Goal: Information Seeking & Learning: Learn about a topic

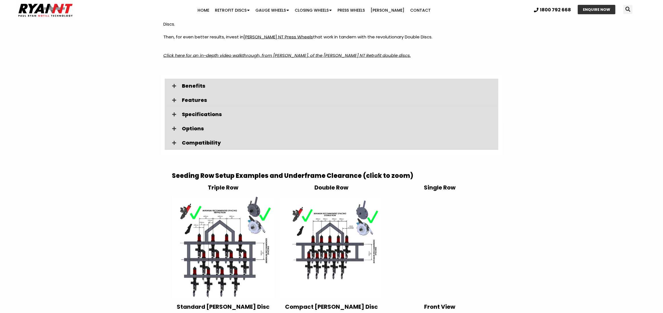
scroll to position [883, 0]
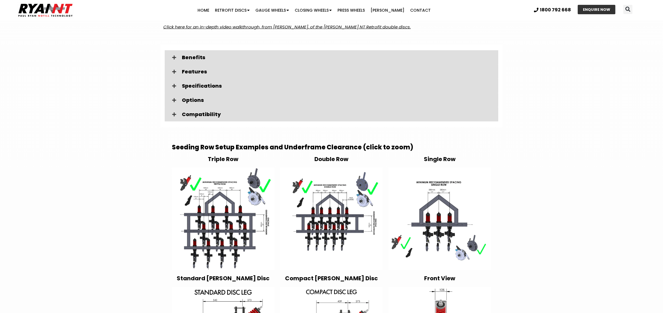
click at [440, 196] on img at bounding box center [439, 219] width 103 height 103
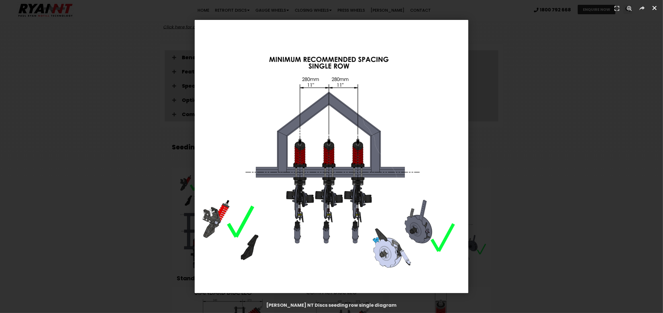
click at [655, 10] on icon "Close (Esc)" at bounding box center [654, 8] width 6 height 6
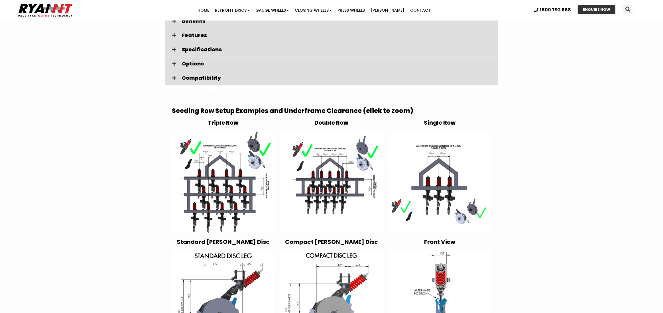
scroll to position [912, 0]
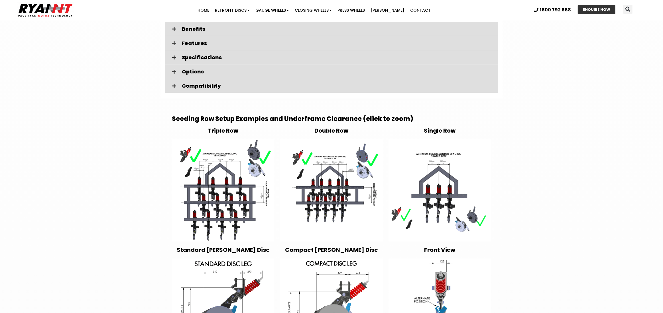
click at [334, 180] on img at bounding box center [331, 190] width 103 height 103
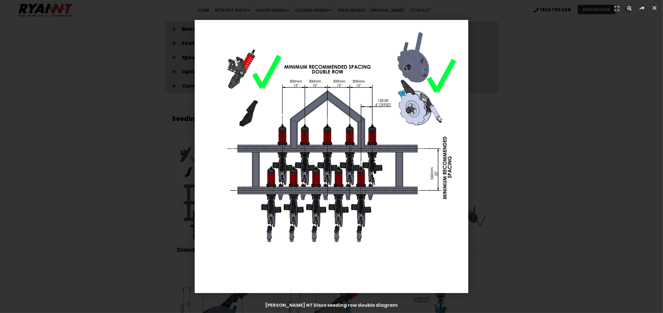
click at [496, 175] on div "1 / 1" at bounding box center [331, 156] width 623 height 273
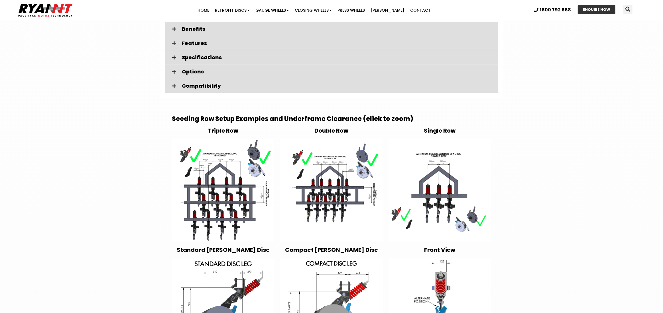
click at [224, 188] on img at bounding box center [223, 190] width 103 height 103
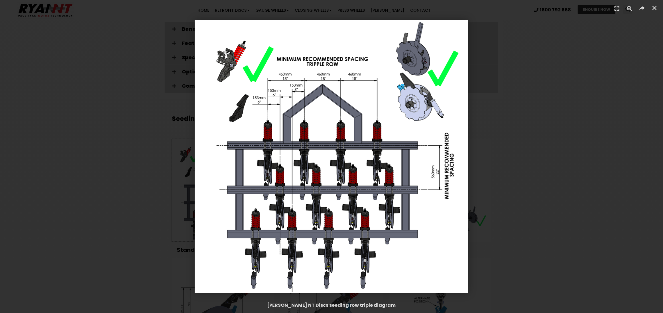
click at [540, 111] on div "1 / 1" at bounding box center [331, 156] width 623 height 273
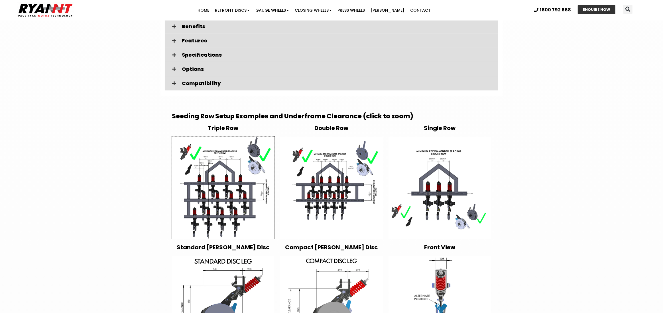
scroll to position [855, 0]
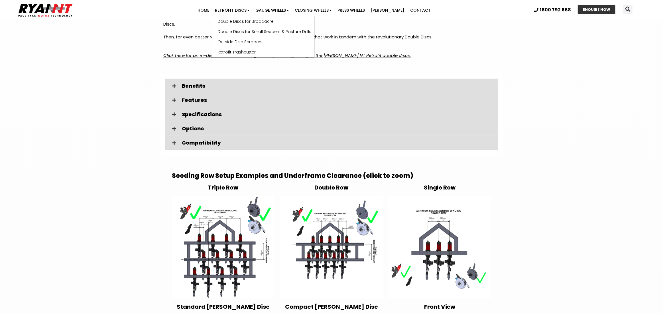
click at [244, 22] on link "Double Discs for Broadacre" at bounding box center [263, 21] width 102 height 10
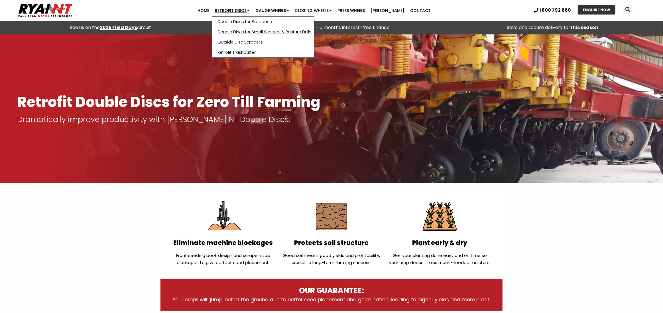
click at [246, 29] on link "Double Discs for Small Seeders & Pasture Drills" at bounding box center [263, 32] width 102 height 10
